Goal: Transaction & Acquisition: Purchase product/service

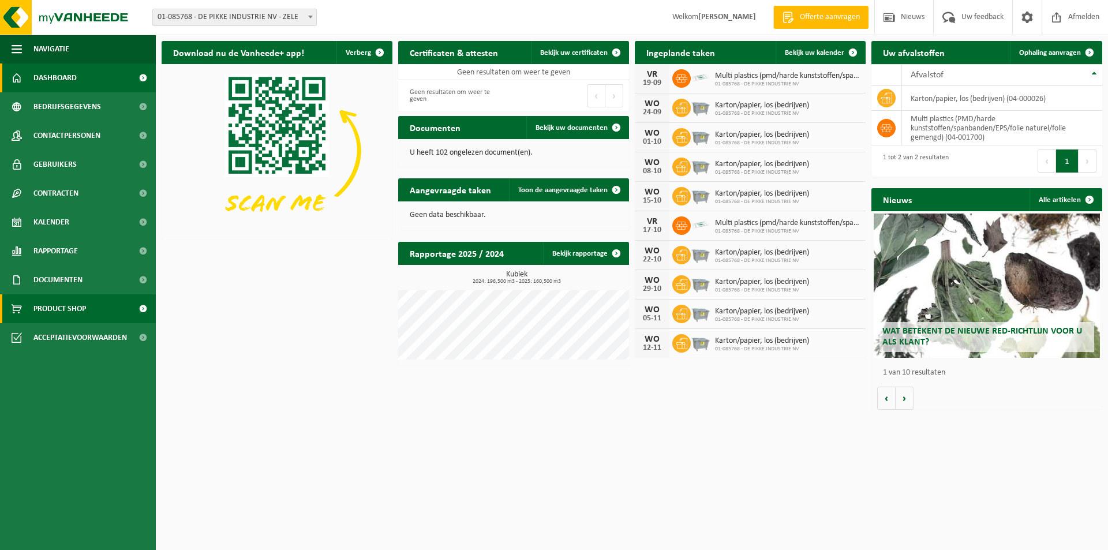
click at [74, 310] on span "Product Shop" at bounding box center [59, 308] width 53 height 29
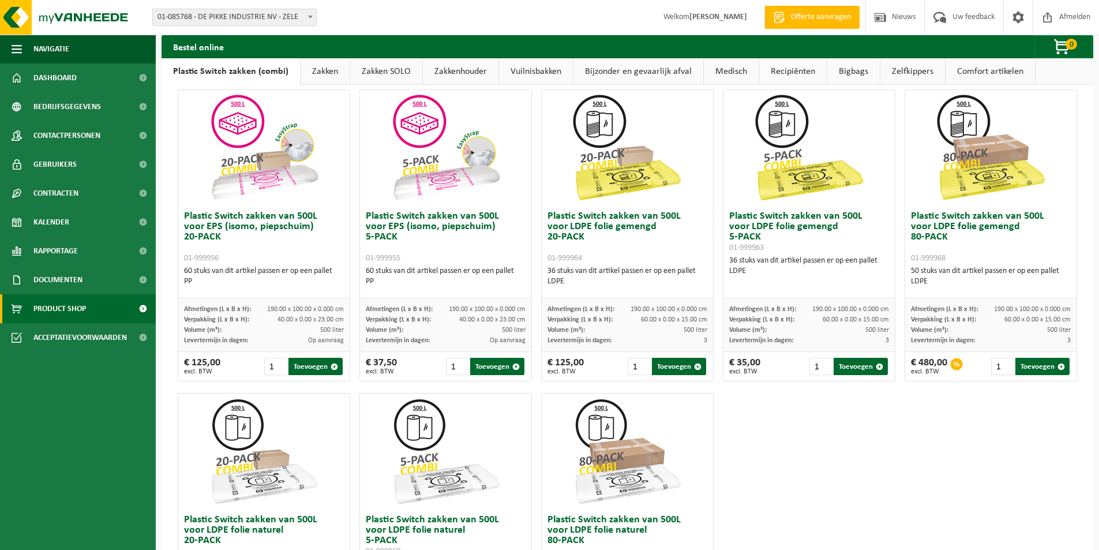
scroll to position [254, 0]
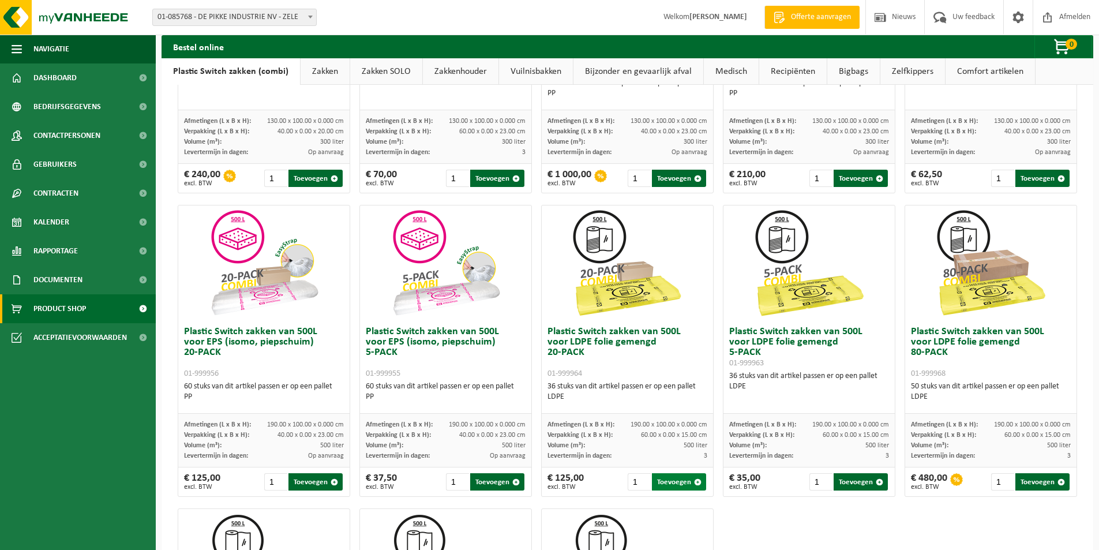
click at [675, 480] on button "Toevoegen" at bounding box center [679, 481] width 54 height 17
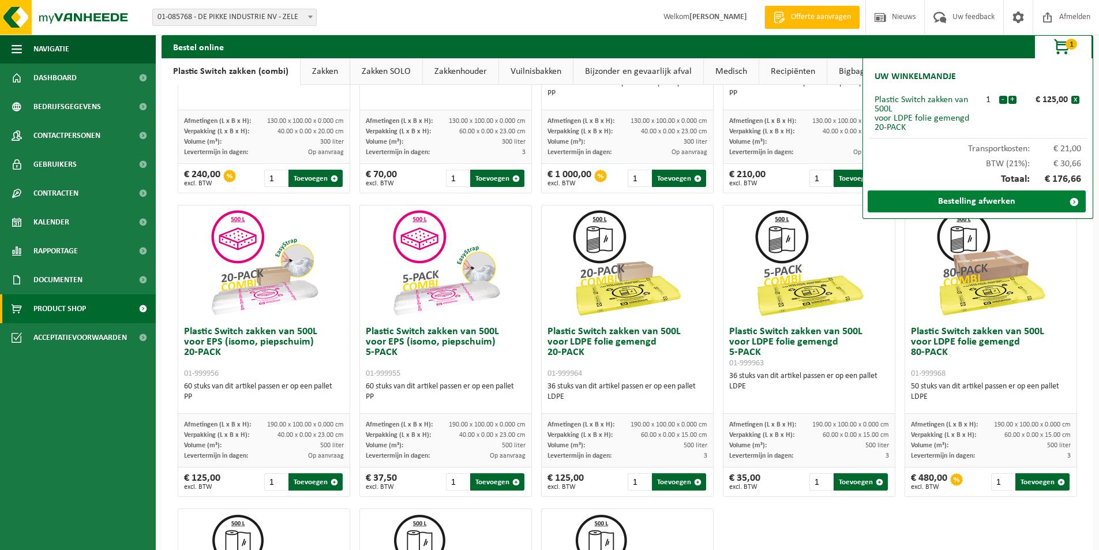
click at [981, 203] on link "Bestelling afwerken" at bounding box center [977, 201] width 218 height 22
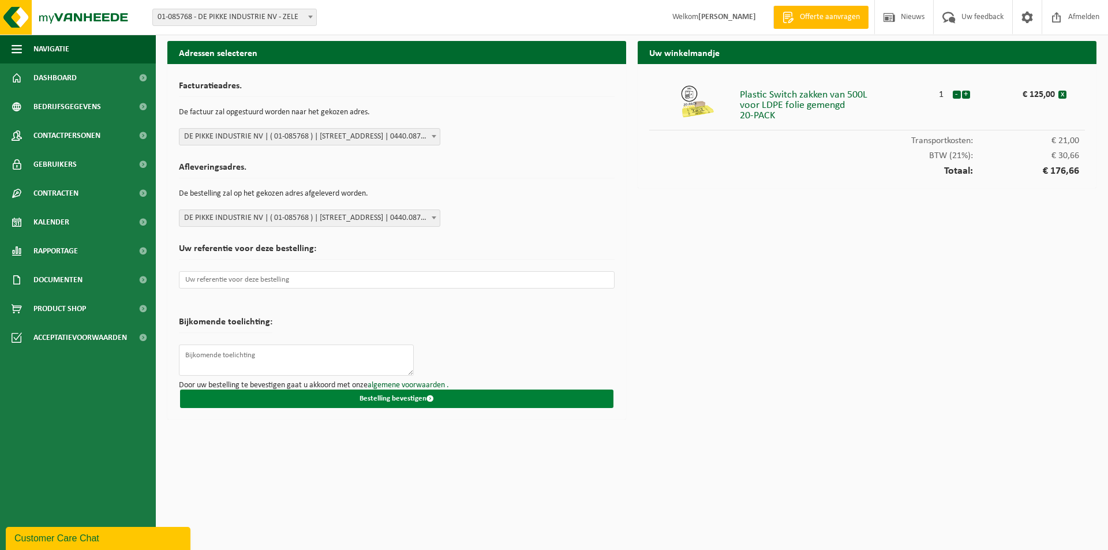
click at [346, 399] on button "Bestelling bevestigen" at bounding box center [396, 399] width 433 height 18
